Goal: Task Accomplishment & Management: Complete application form

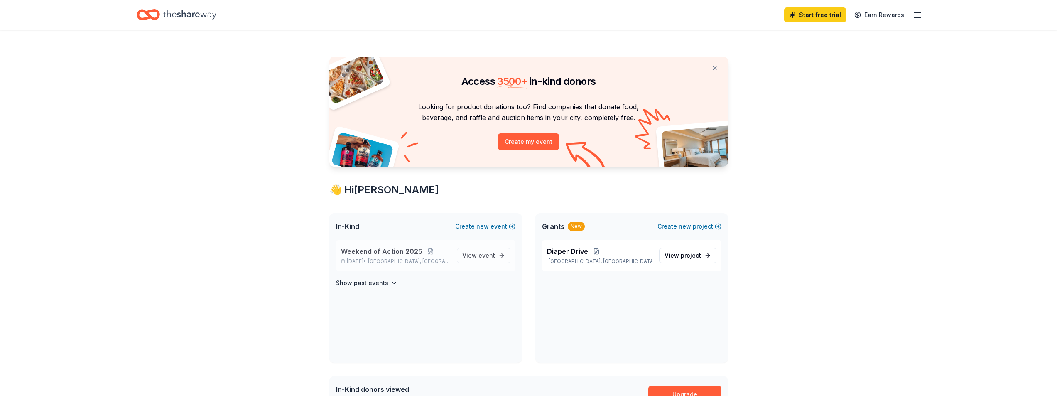
click at [395, 243] on div "Weekend of Action 2025 Nov 06, 2025 • Greenwood Village, CO View event" at bounding box center [425, 256] width 179 height 32
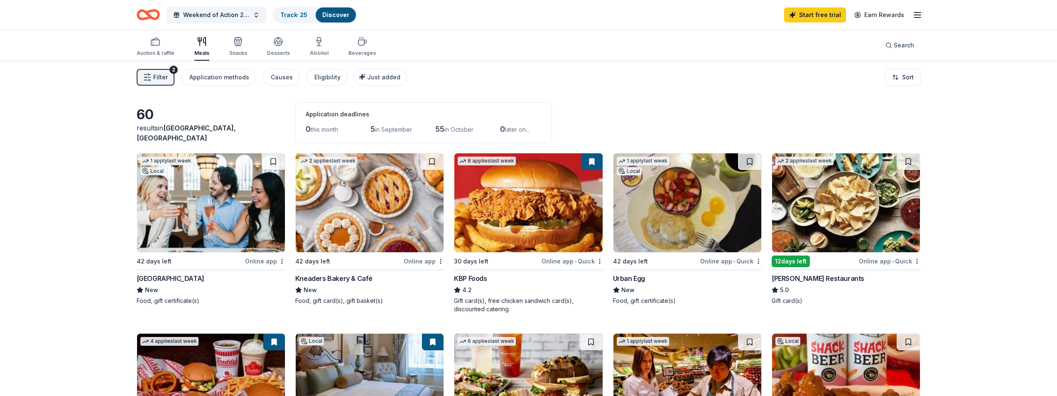
click at [155, 85] on button "Filter 2" at bounding box center [156, 77] width 38 height 17
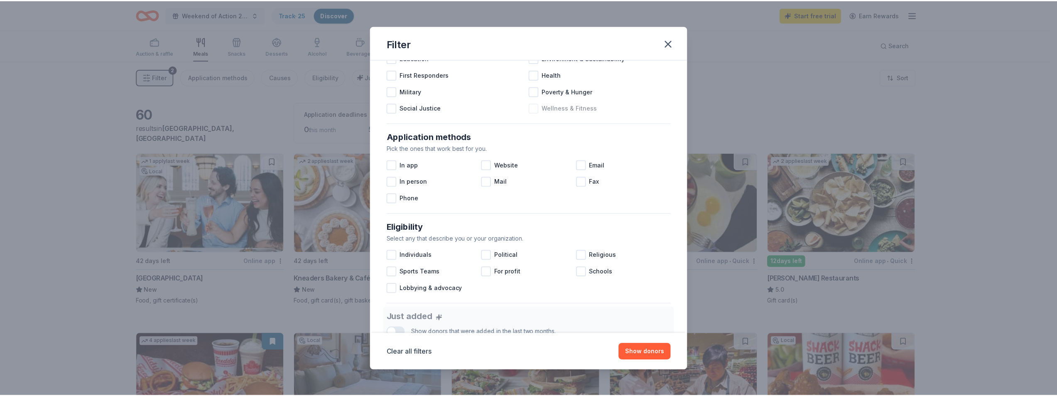
scroll to position [81, 0]
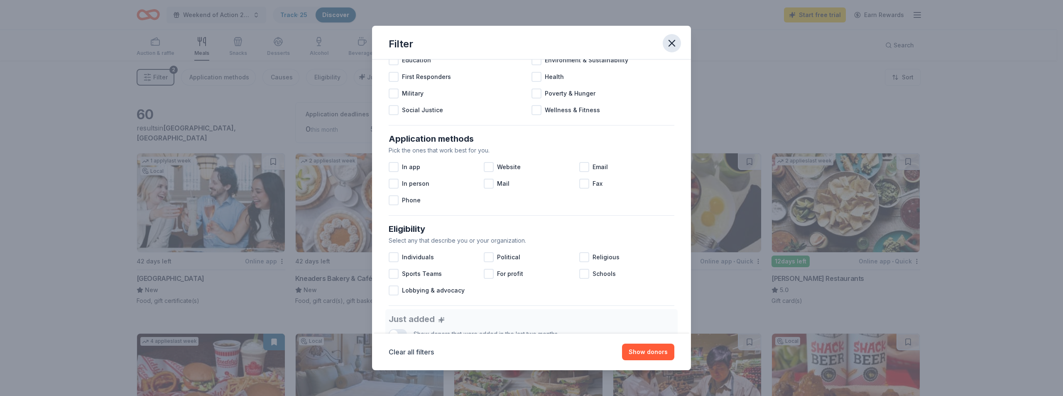
click at [671, 40] on icon "button" at bounding box center [672, 43] width 12 height 12
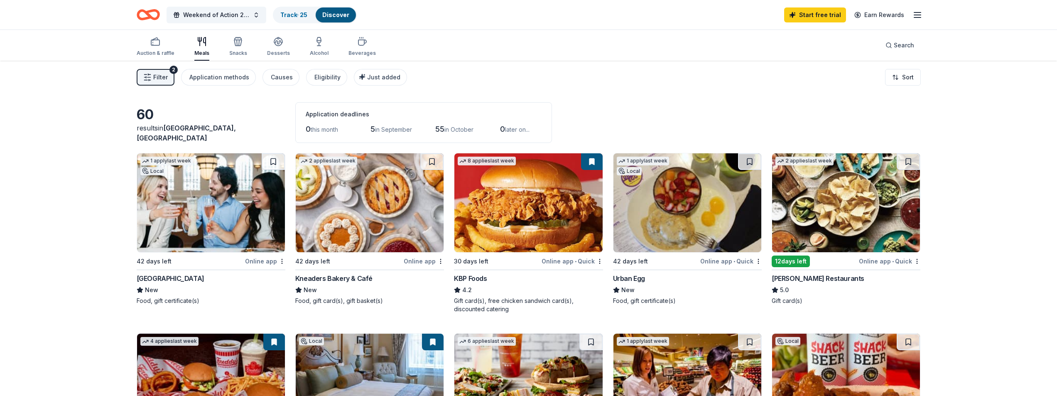
click at [919, 11] on icon "button" at bounding box center [918, 15] width 10 height 10
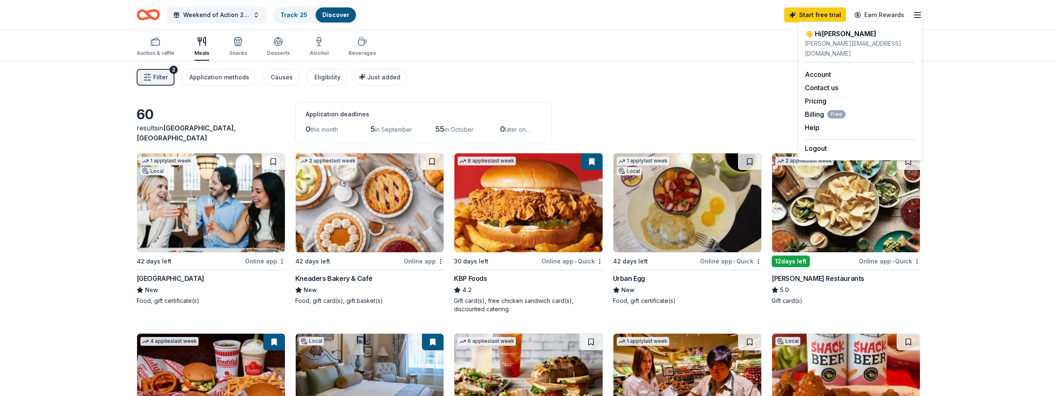
click at [752, 26] on div "Weekend of Action 2025 Track · 25 Discover Start free trial Earn Rewards" at bounding box center [528, 14] width 851 height 29
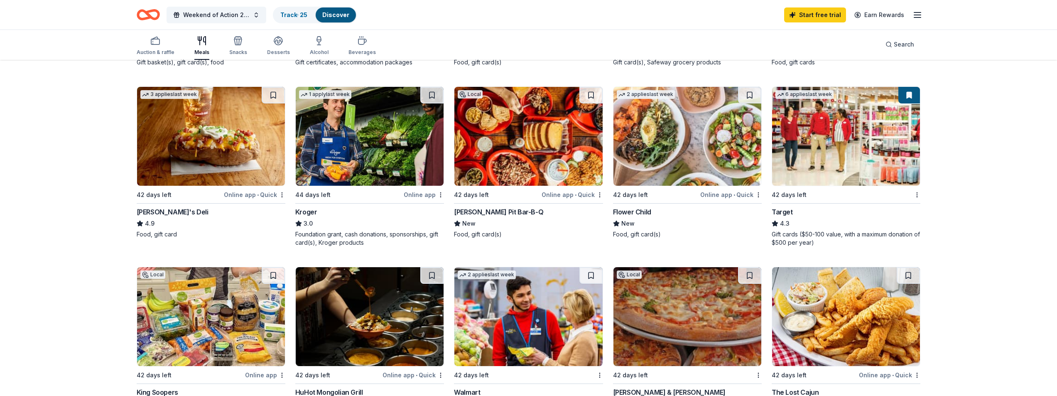
scroll to position [415, 0]
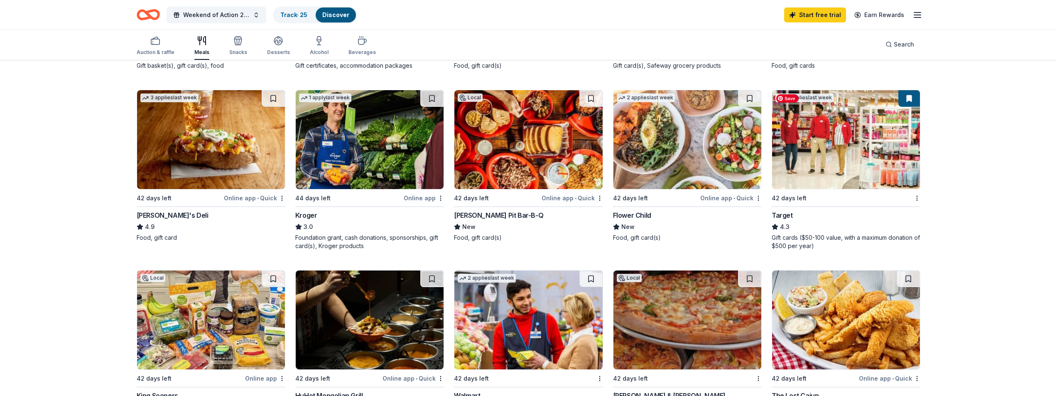
click at [877, 132] on img at bounding box center [846, 139] width 148 height 99
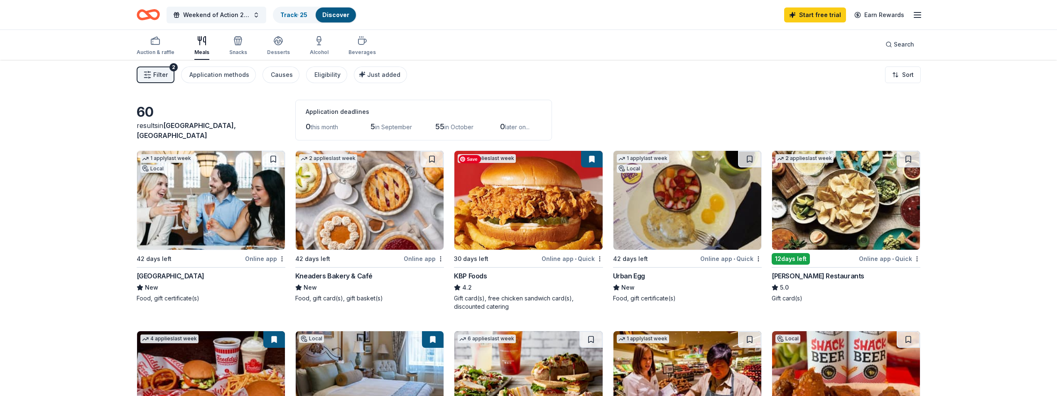
scroll to position [0, 0]
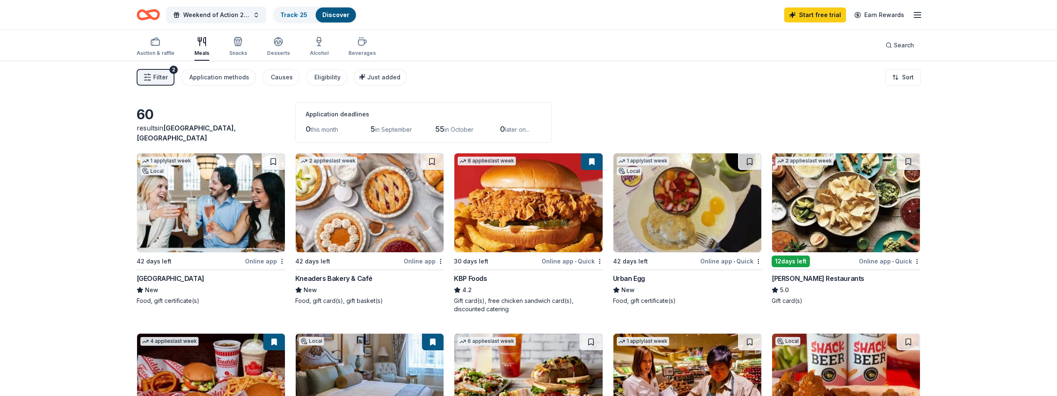
click at [915, 15] on line "button" at bounding box center [917, 15] width 7 height 0
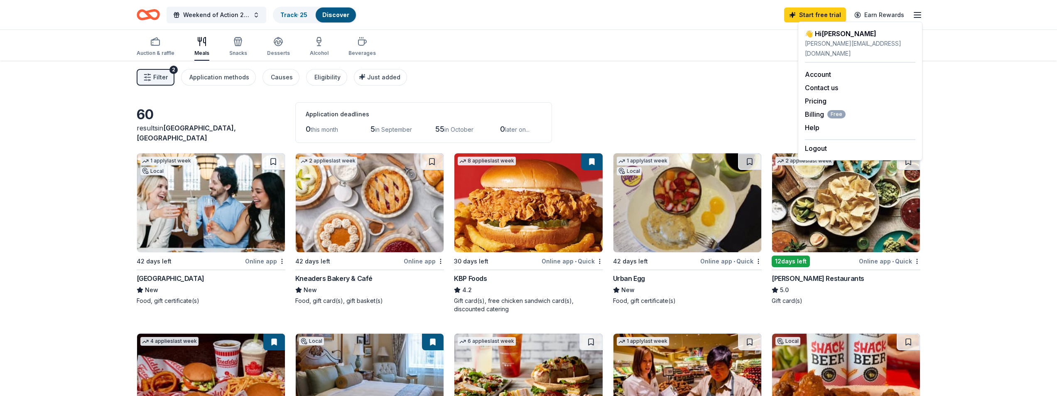
click at [828, 36] on div "👋 Hi Julie" at bounding box center [860, 34] width 110 height 10
click at [824, 70] on link "Account" at bounding box center [818, 74] width 26 height 8
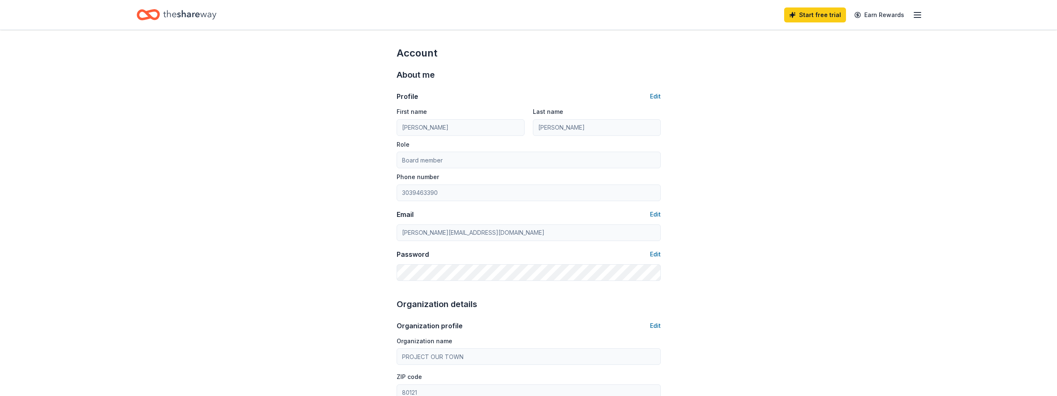
click at [160, 19] on div "Home" at bounding box center [177, 15] width 80 height 20
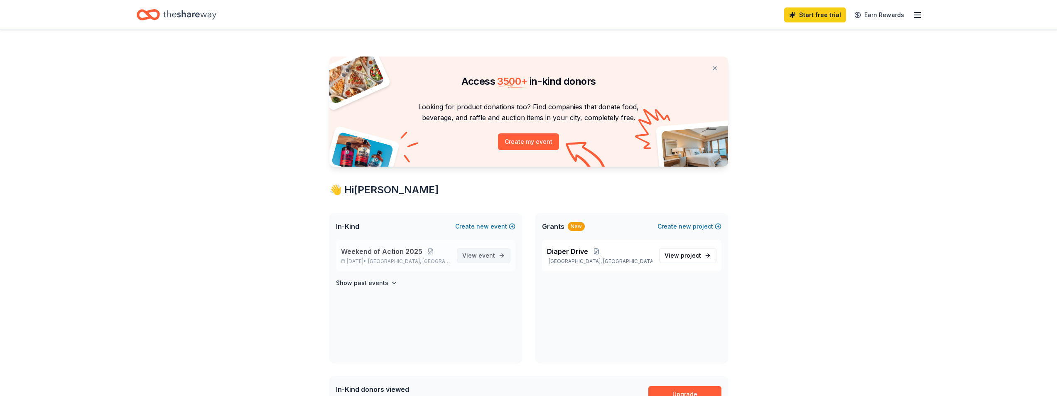
click at [489, 255] on span "event" at bounding box center [486, 255] width 17 height 7
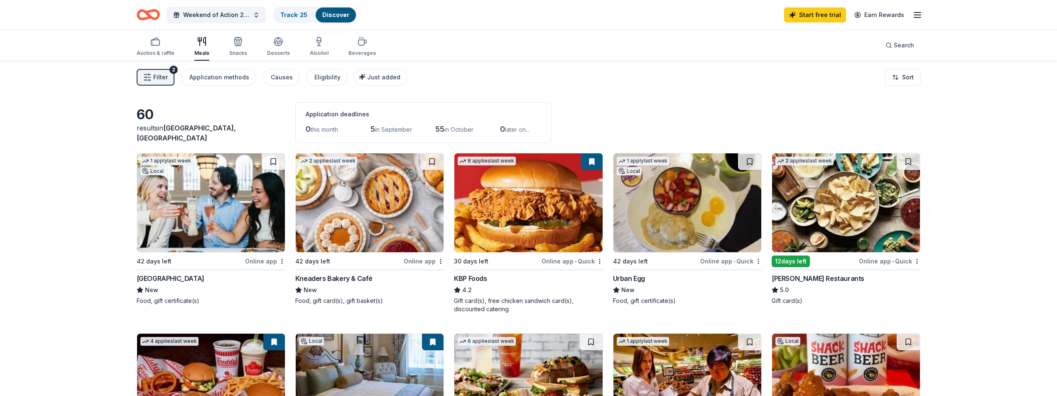
click at [918, 14] on icon "button" at bounding box center [918, 15] width 10 height 10
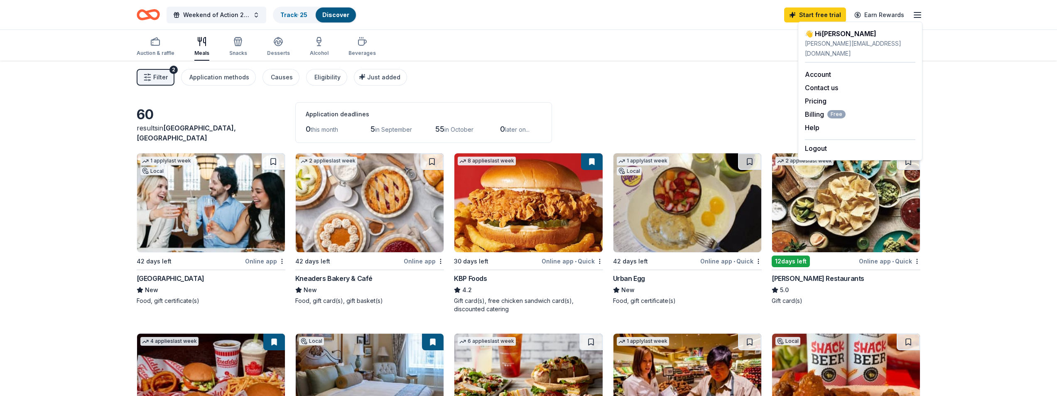
click at [519, 43] on div "Auction & raffle Meals Snacks Desserts Alcohol Beverages Search" at bounding box center [529, 45] width 784 height 31
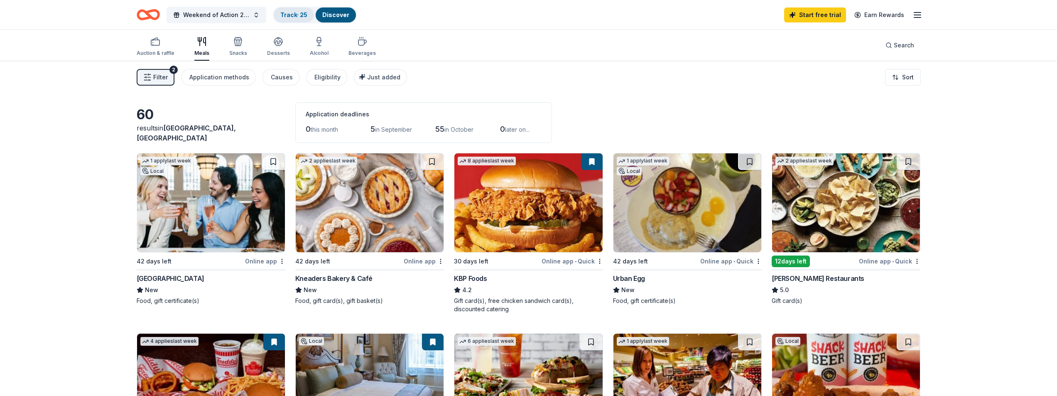
click at [285, 15] on link "Track · 25" at bounding box center [293, 14] width 27 height 7
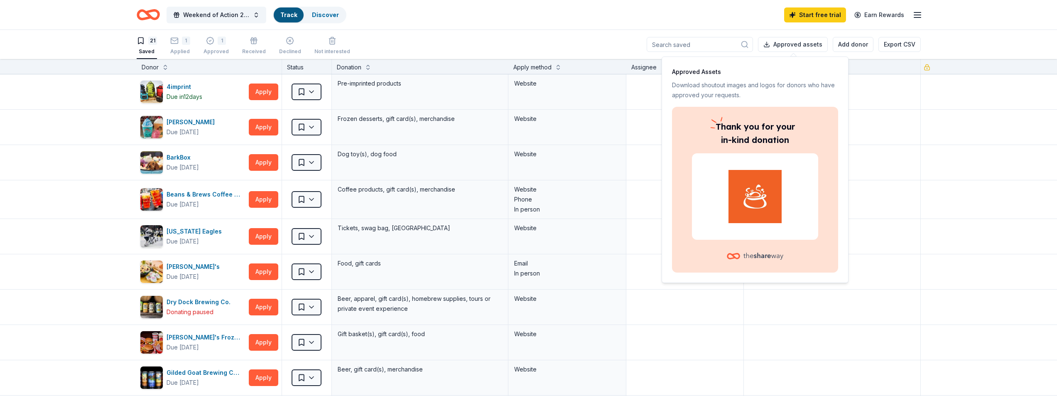
scroll to position [0, 0]
click at [545, 7] on div "Weekend of Action 2025 Track · 23 Discover Start free trial Earn Rewards" at bounding box center [529, 15] width 784 height 20
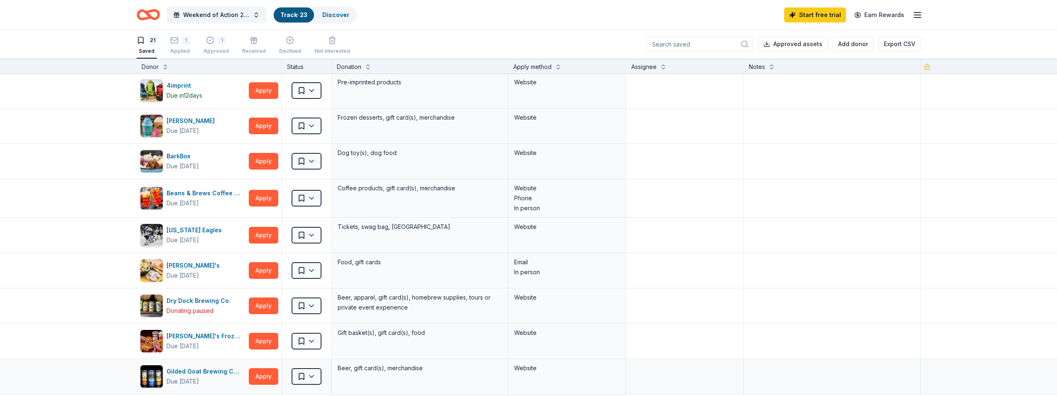
scroll to position [0, 0]
click at [224, 42] on div "1" at bounding box center [222, 40] width 8 height 8
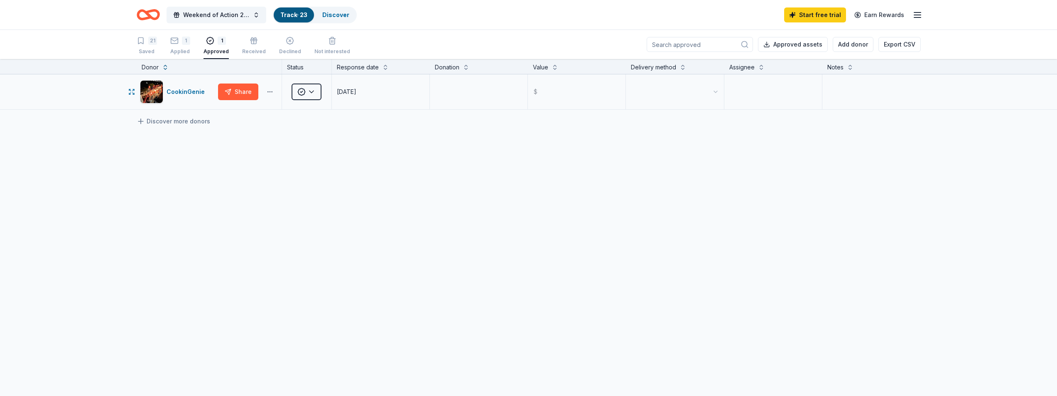
click at [272, 91] on html "Save Weekend of Action 2025 Track · 23 Discover Start free trial Earn Rewards 2…" at bounding box center [528, 198] width 1057 height 396
click at [317, 169] on html "Save Weekend of Action 2025 Track · 23 Discover Start free trial Earn Rewards 2…" at bounding box center [531, 198] width 1063 height 396
click at [311, 91] on html "Save Weekend of Action 2025 Track · 23 Discover Start free trial Earn Rewards 2…" at bounding box center [531, 198] width 1063 height 396
click at [181, 48] on div "1 Applied" at bounding box center [180, 46] width 20 height 18
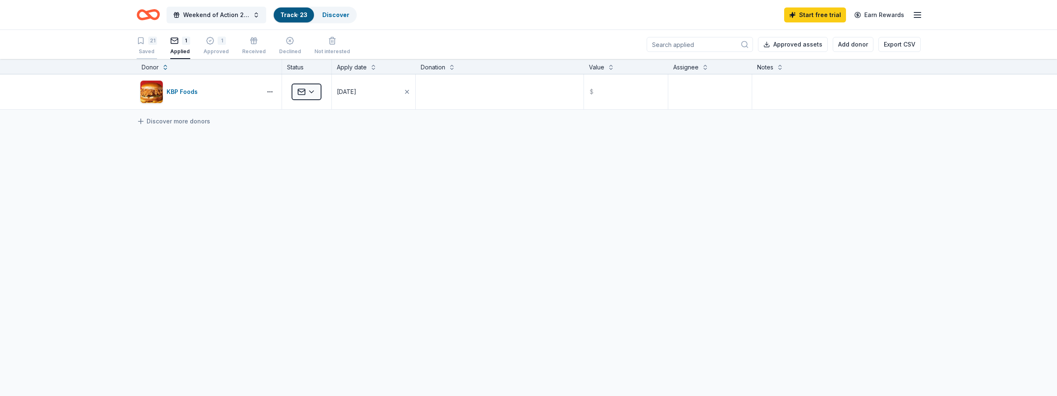
click at [149, 43] on div "21" at bounding box center [152, 41] width 9 height 8
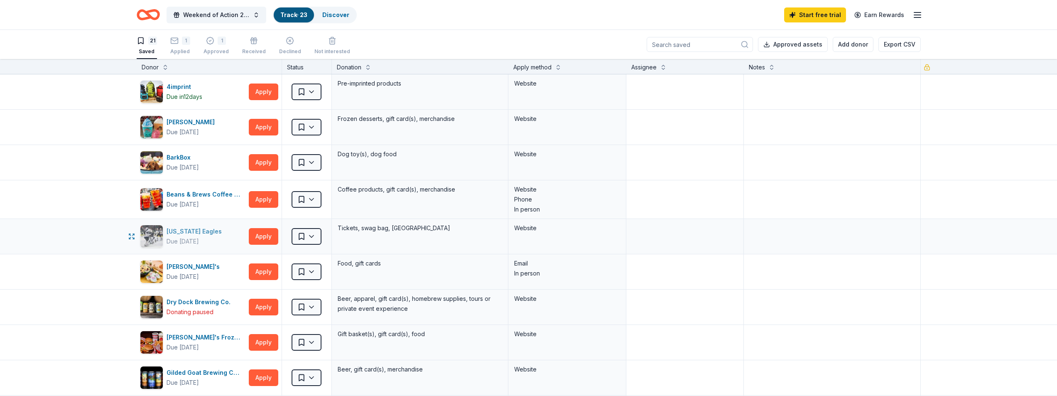
click at [184, 233] on div "Colorado Eagles" at bounding box center [196, 231] width 59 height 10
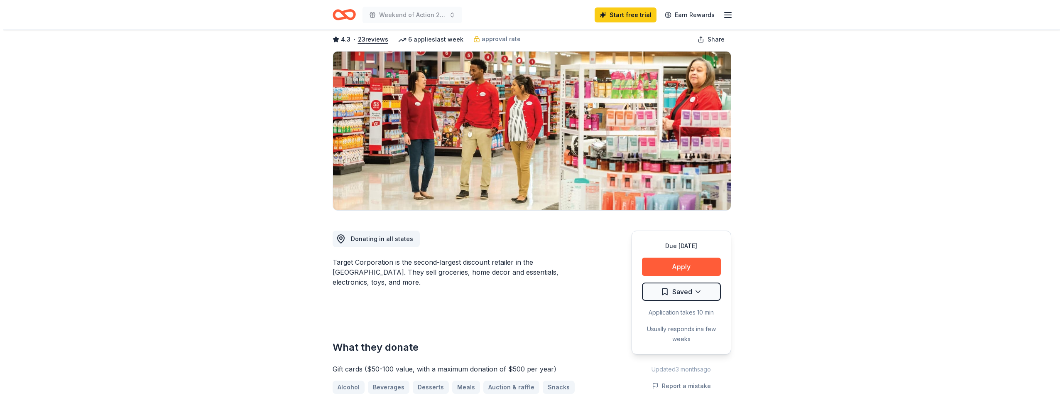
scroll to position [125, 0]
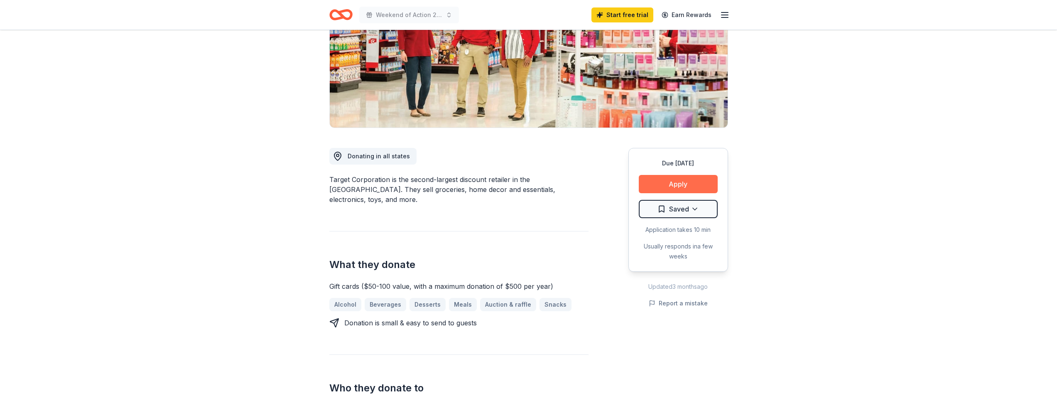
click at [679, 179] on button "Apply" at bounding box center [678, 184] width 79 height 18
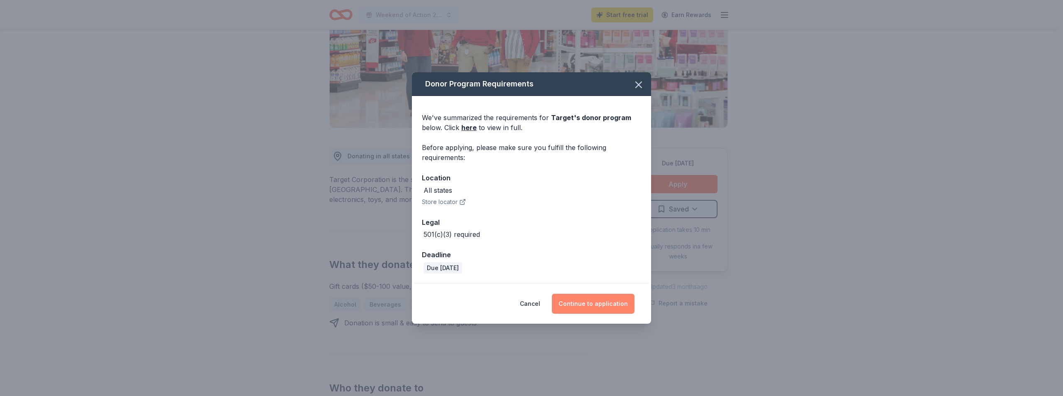
click at [607, 302] on button "Continue to application" at bounding box center [593, 304] width 83 height 20
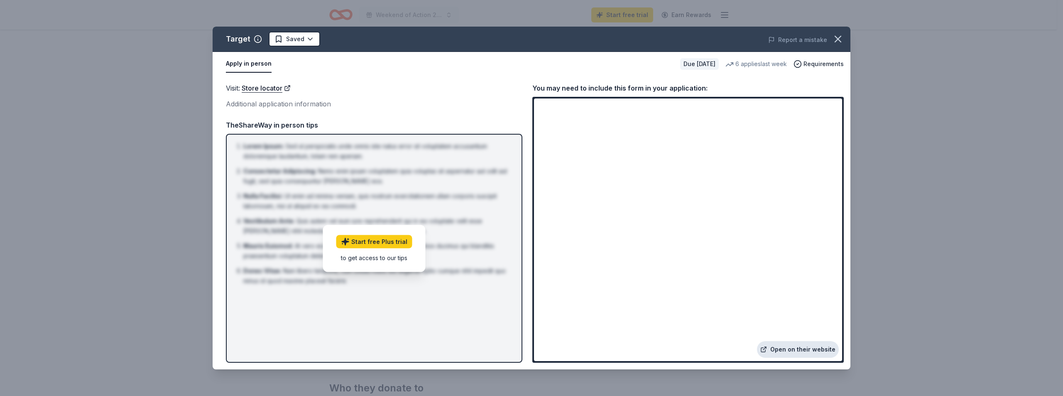
click at [777, 348] on link "Open on their website" at bounding box center [798, 349] width 82 height 17
